Goal: Task Accomplishment & Management: Manage account settings

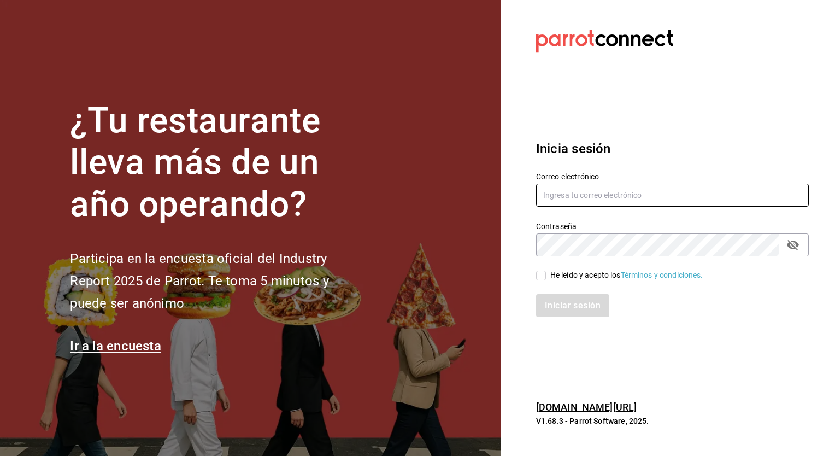
type input "ricardo.agustin@grupocosteno.com"
click at [544, 279] on input "He leído y acepto los Términos y condiciones." at bounding box center [541, 276] width 10 height 10
checkbox input "true"
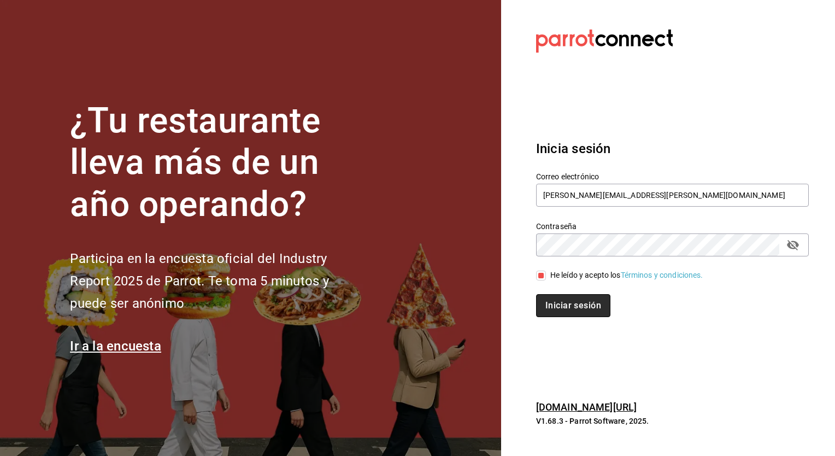
click at [558, 301] on button "Iniciar sesión" at bounding box center [573, 305] width 74 height 23
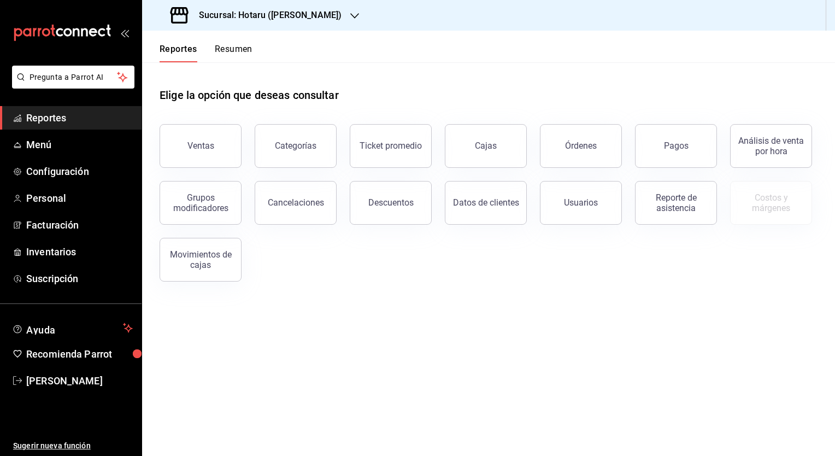
click at [283, 10] on h3 "Sucursal: Hotaru ([PERSON_NAME])" at bounding box center [265, 15] width 151 height 13
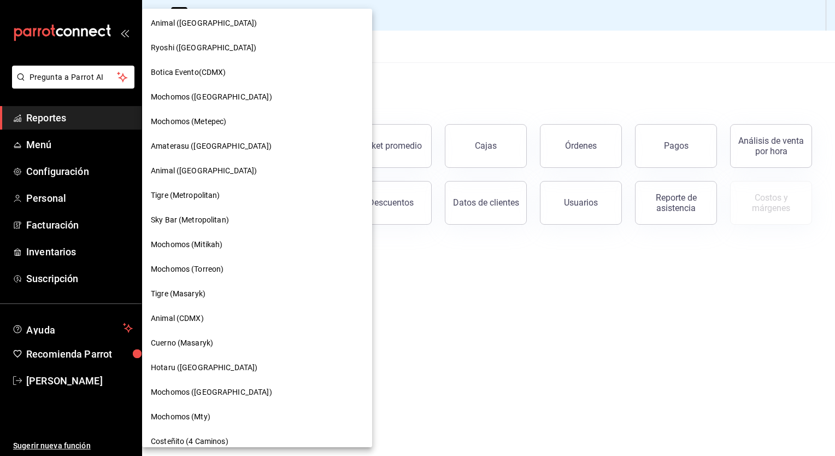
scroll to position [201, 0]
click at [199, 391] on span "Mochomos ([GEOGRAPHIC_DATA])" at bounding box center [211, 390] width 121 height 11
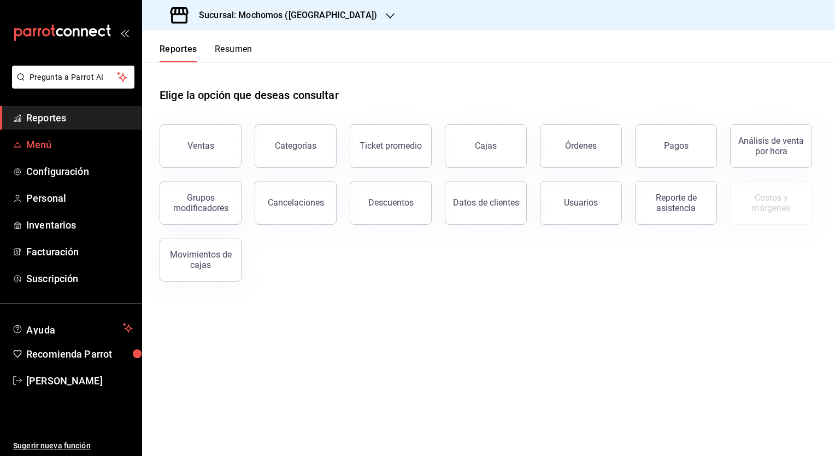
click at [40, 146] on span "Menú" at bounding box center [79, 144] width 107 height 15
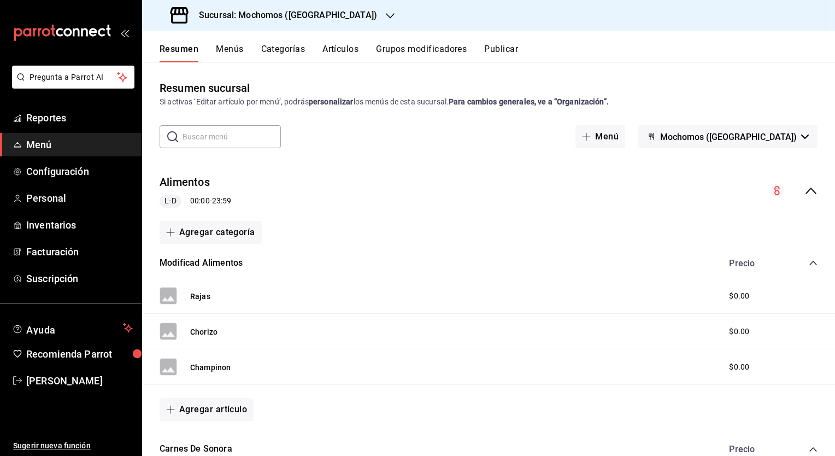
click at [344, 51] on button "Artículos" at bounding box center [340, 53] width 36 height 19
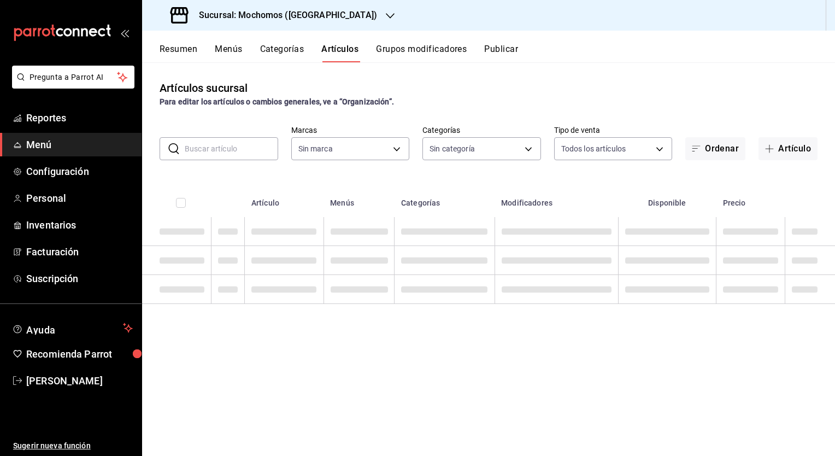
type input "65eb7388-82e4-42fa-8caf-680550c77e6f"
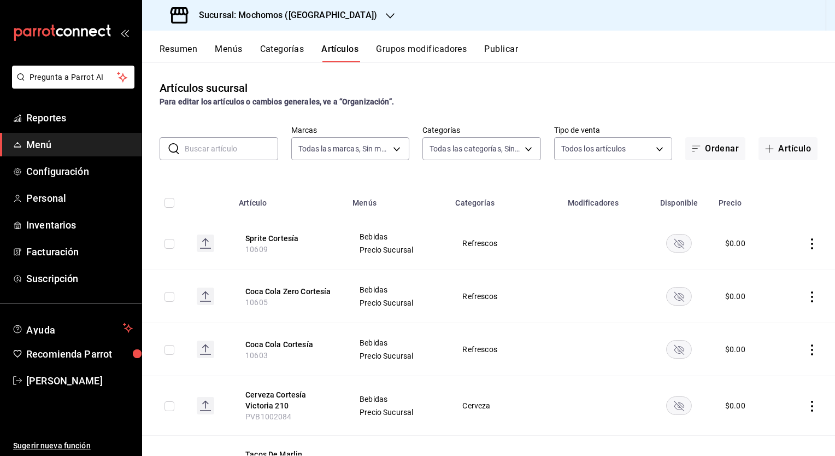
type input "357a9704-c999-4c63-af81-0c25438b67b5,a93eec79-672f-49c2-b1cd-14f211909374,5e983…"
click at [239, 149] on input "text" at bounding box center [231, 149] width 93 height 22
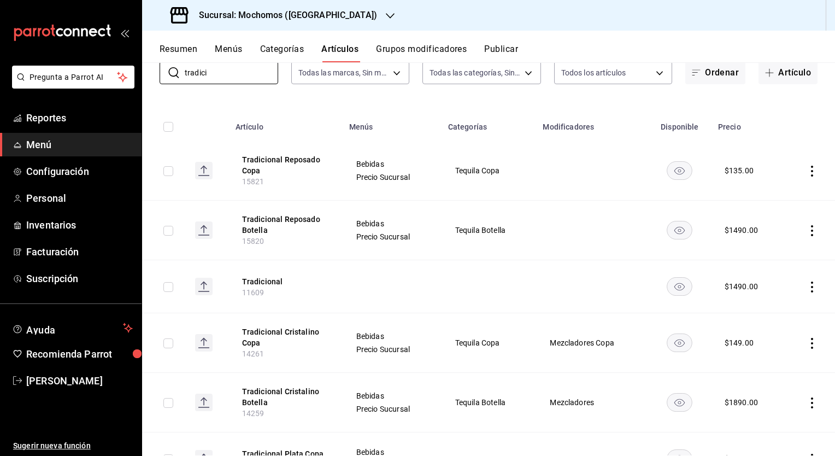
scroll to position [75, 0]
type input "tradici"
click at [166, 234] on input "checkbox" at bounding box center [168, 231] width 10 height 10
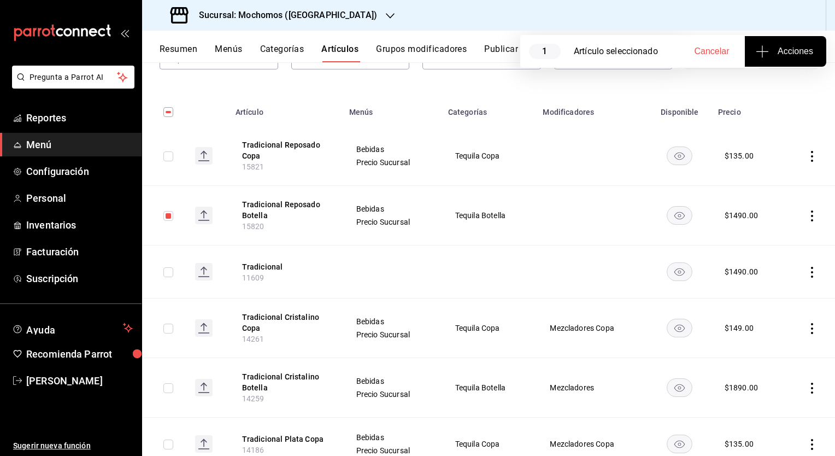
scroll to position [70, 0]
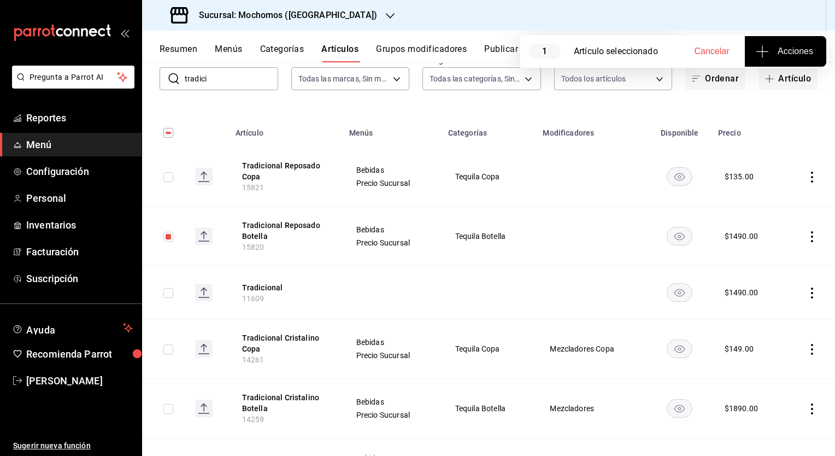
click at [169, 237] on input "checkbox" at bounding box center [168, 237] width 10 height 10
checkbox input "false"
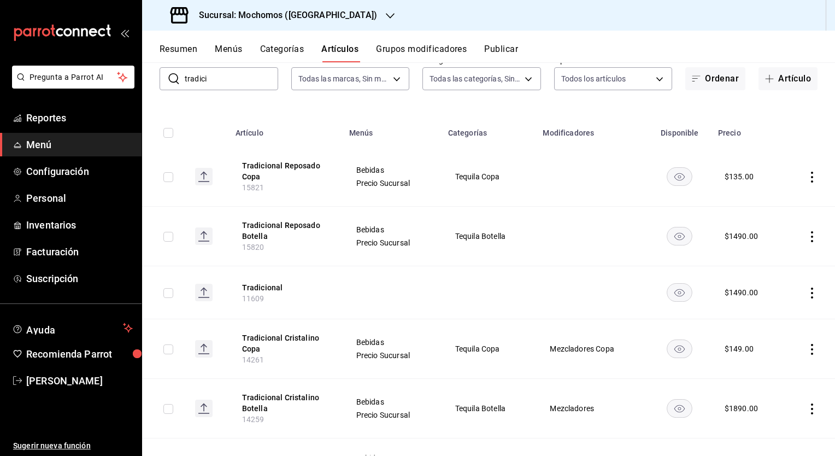
click at [678, 238] on icon "availability-product" at bounding box center [679, 237] width 10 height 8
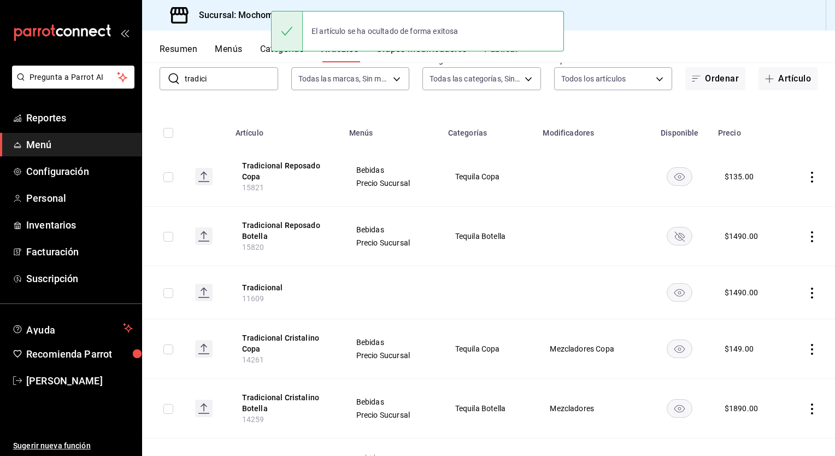
click at [672, 178] on rect "availability-product" at bounding box center [679, 176] width 25 height 18
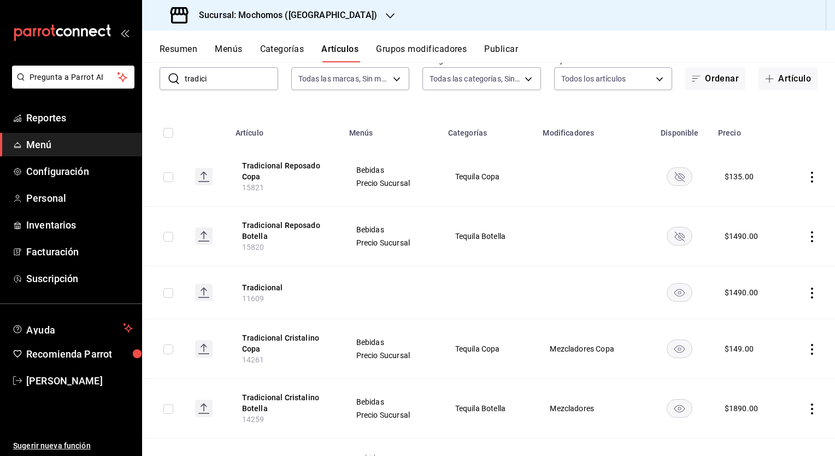
click at [503, 49] on button "Publicar" at bounding box center [501, 53] width 34 height 19
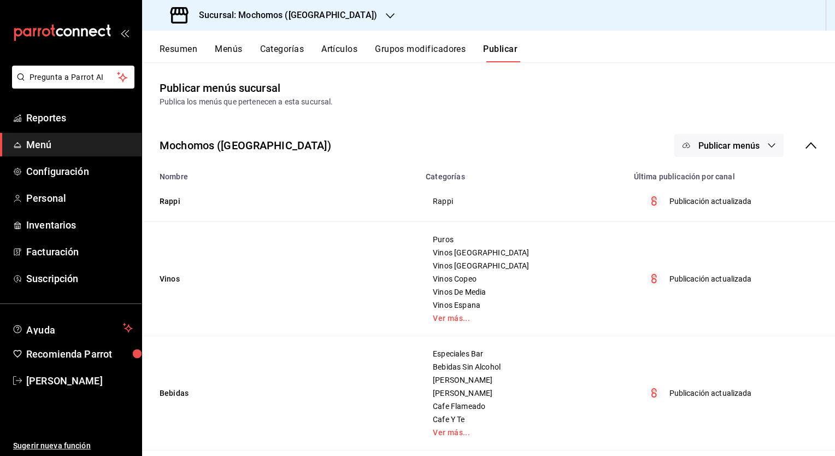
click at [705, 141] on span "Publicar menús" at bounding box center [728, 145] width 61 height 10
click at [719, 189] on li "Punto de venta" at bounding box center [721, 181] width 101 height 31
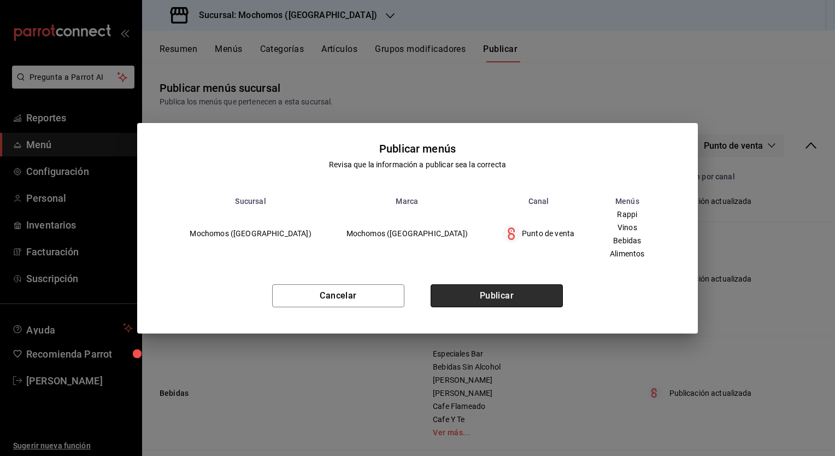
click at [501, 294] on button "Publicar" at bounding box center [497, 295] width 132 height 23
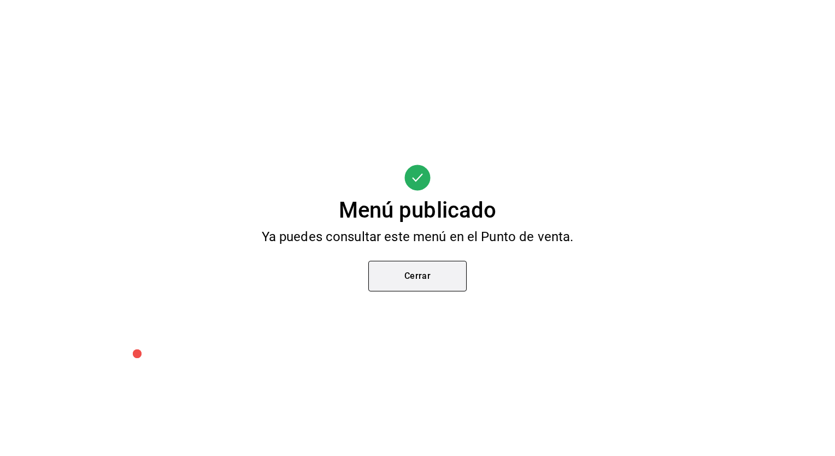
click at [426, 282] on button "Cerrar" at bounding box center [417, 276] width 98 height 31
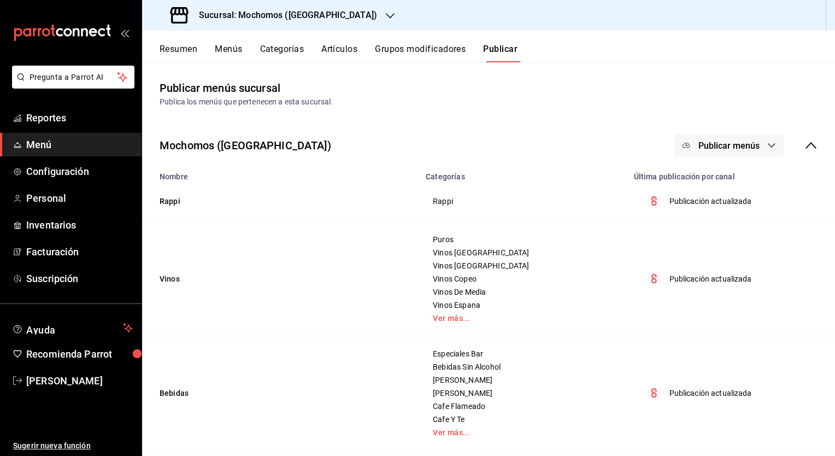
click at [331, 45] on button "Artículos" at bounding box center [339, 53] width 36 height 19
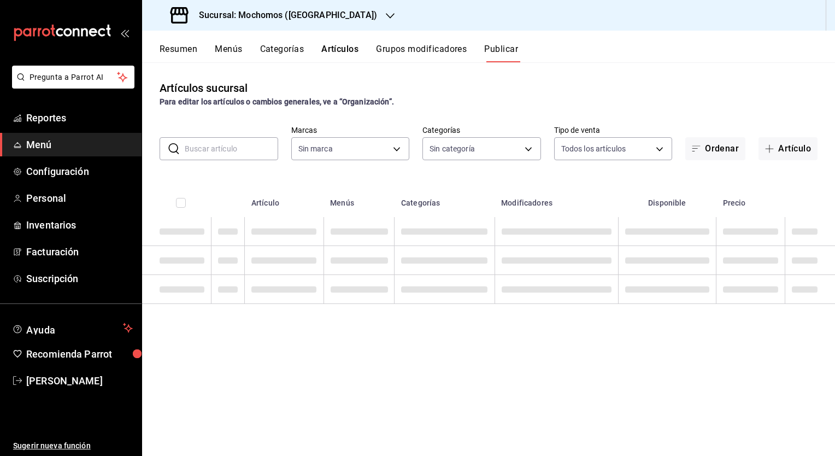
type input "65eb7388-82e4-42fa-8caf-680550c77e6f"
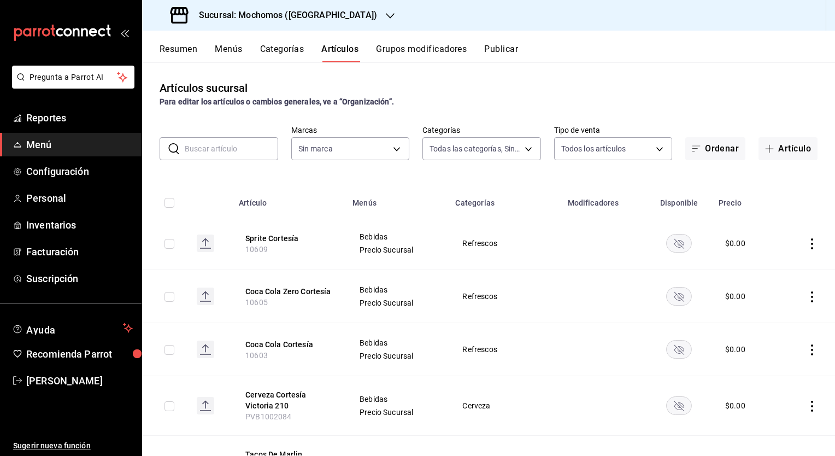
type input "357a9704-c999-4c63-af81-0c25438b67b5,a93eec79-672f-49c2-b1cd-14f211909374,5e983…"
type input "65eb7388-82e4-42fa-8caf-680550c77e6f"
click at [256, 142] on input "text" at bounding box center [231, 149] width 93 height 22
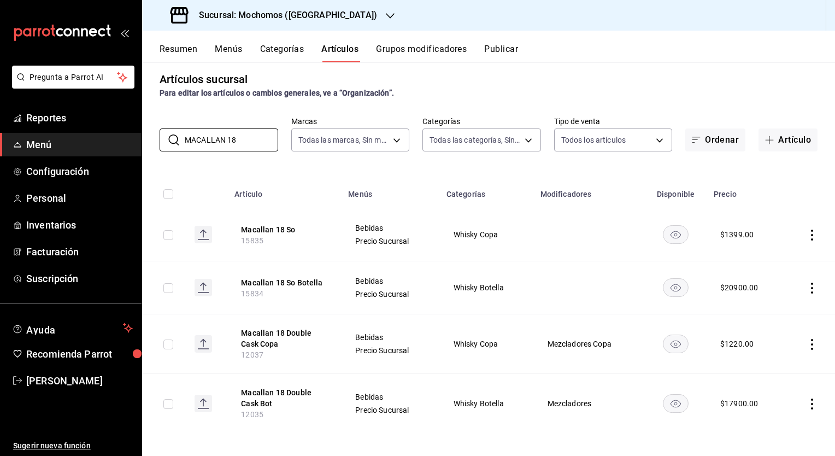
scroll to position [11, 0]
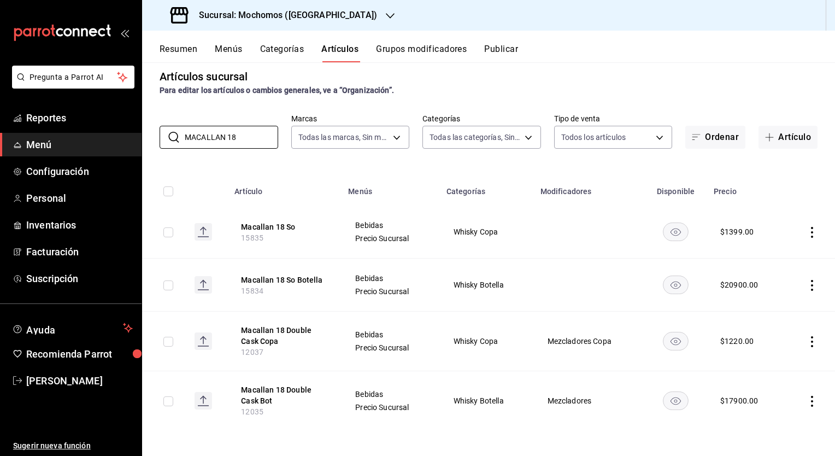
type input "MACALLAN 18"
